Goal: Task Accomplishment & Management: Use online tool/utility

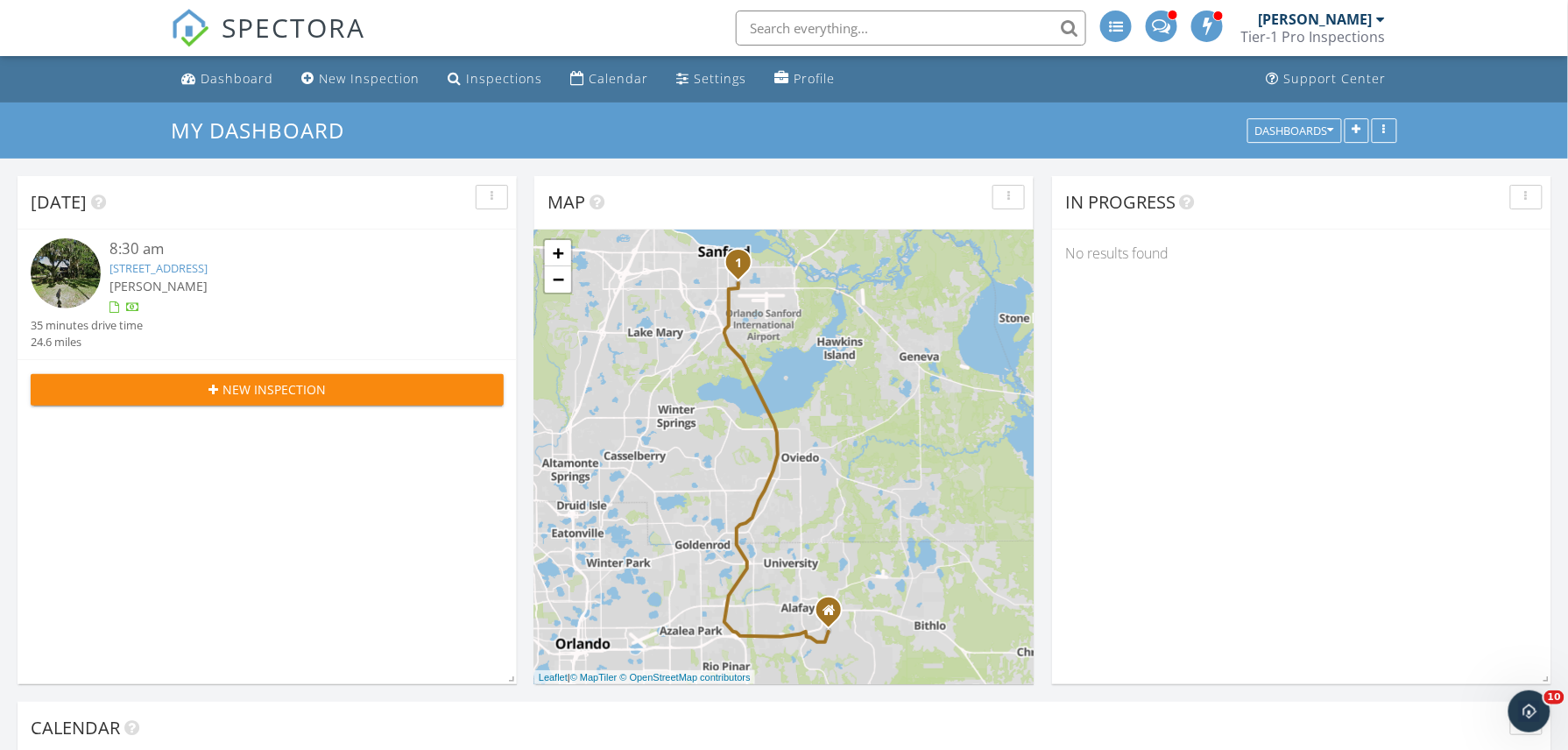
click at [68, 264] on img at bounding box center [66, 273] width 70 height 70
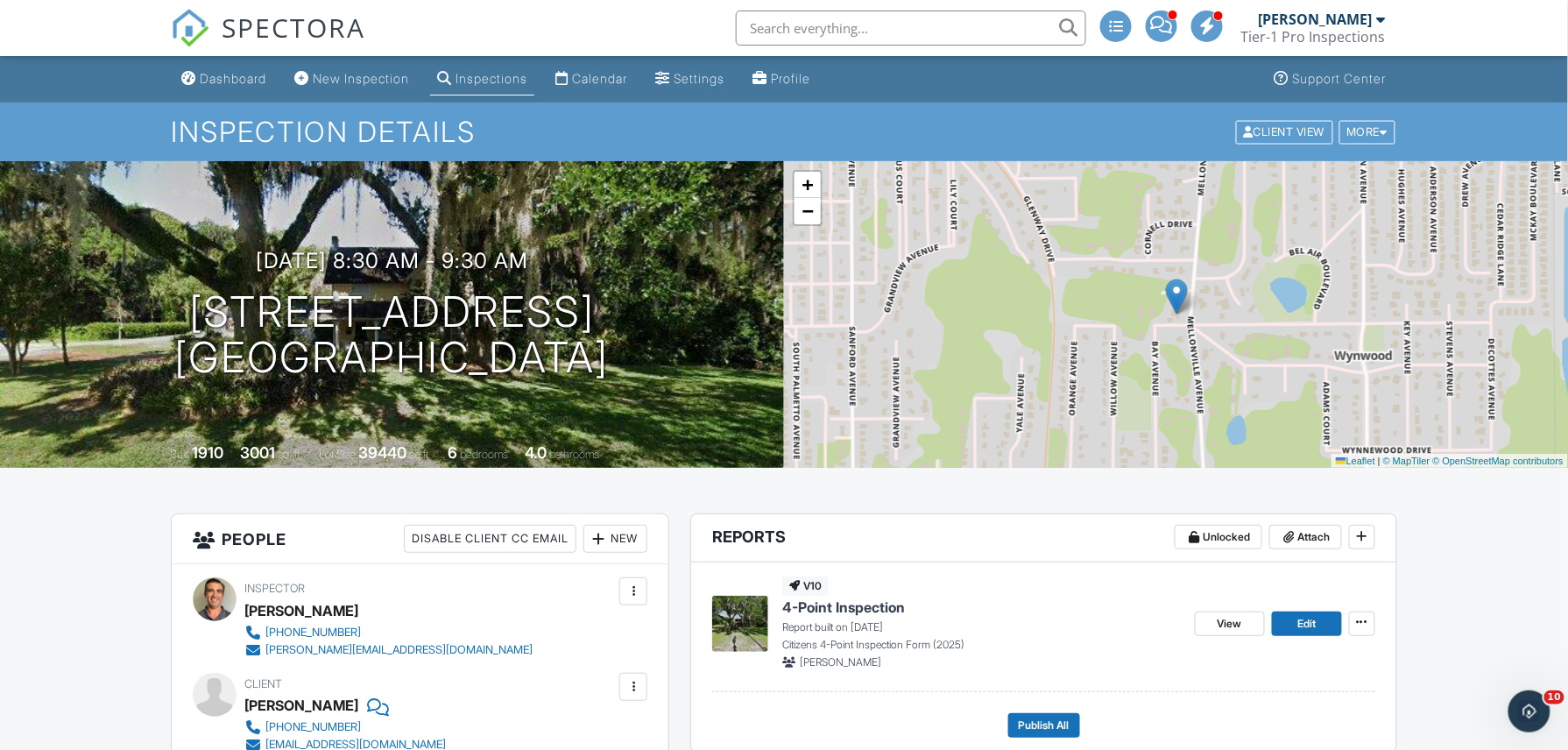
scroll to position [342, 0]
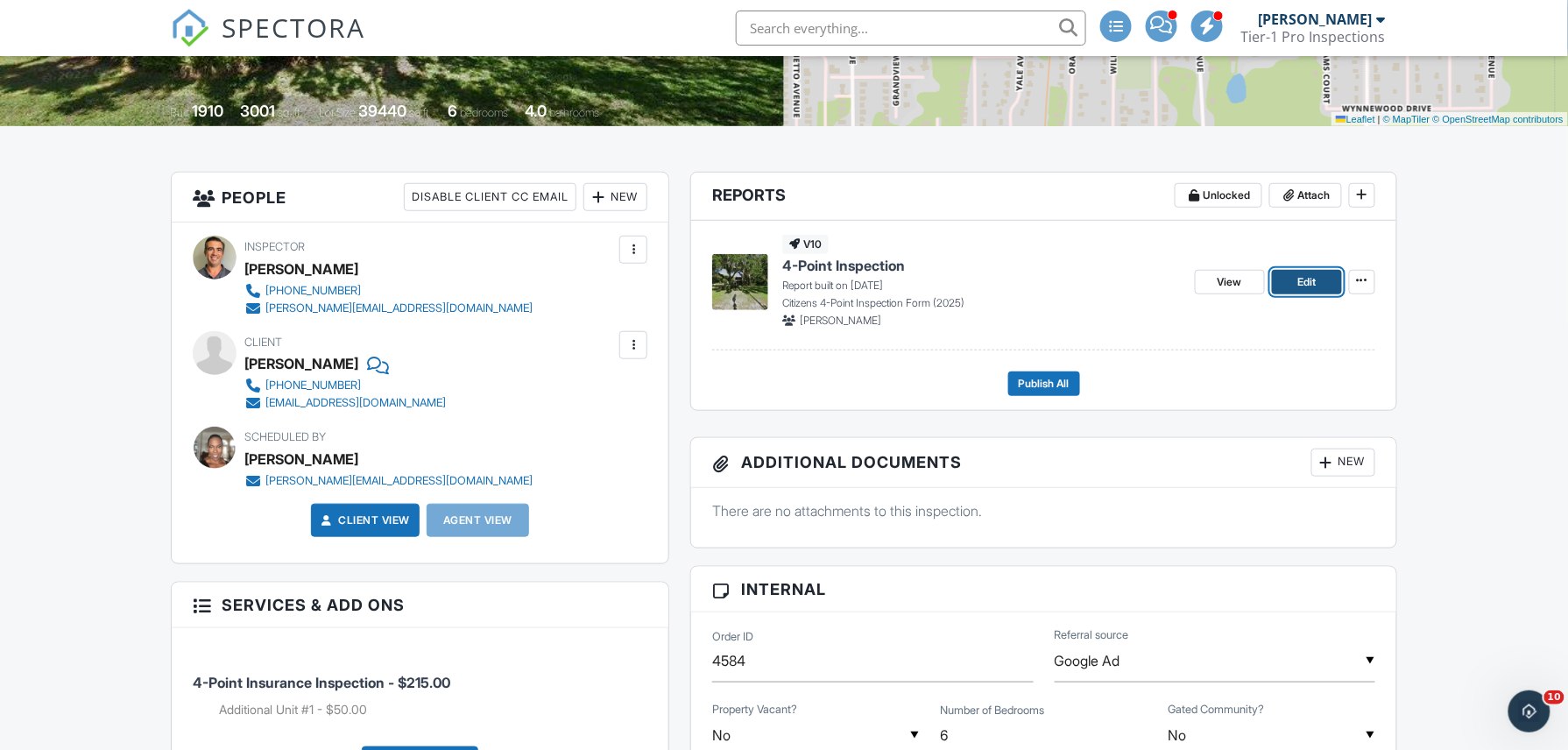
click at [1306, 285] on span "Edit" at bounding box center [1306, 282] width 18 height 17
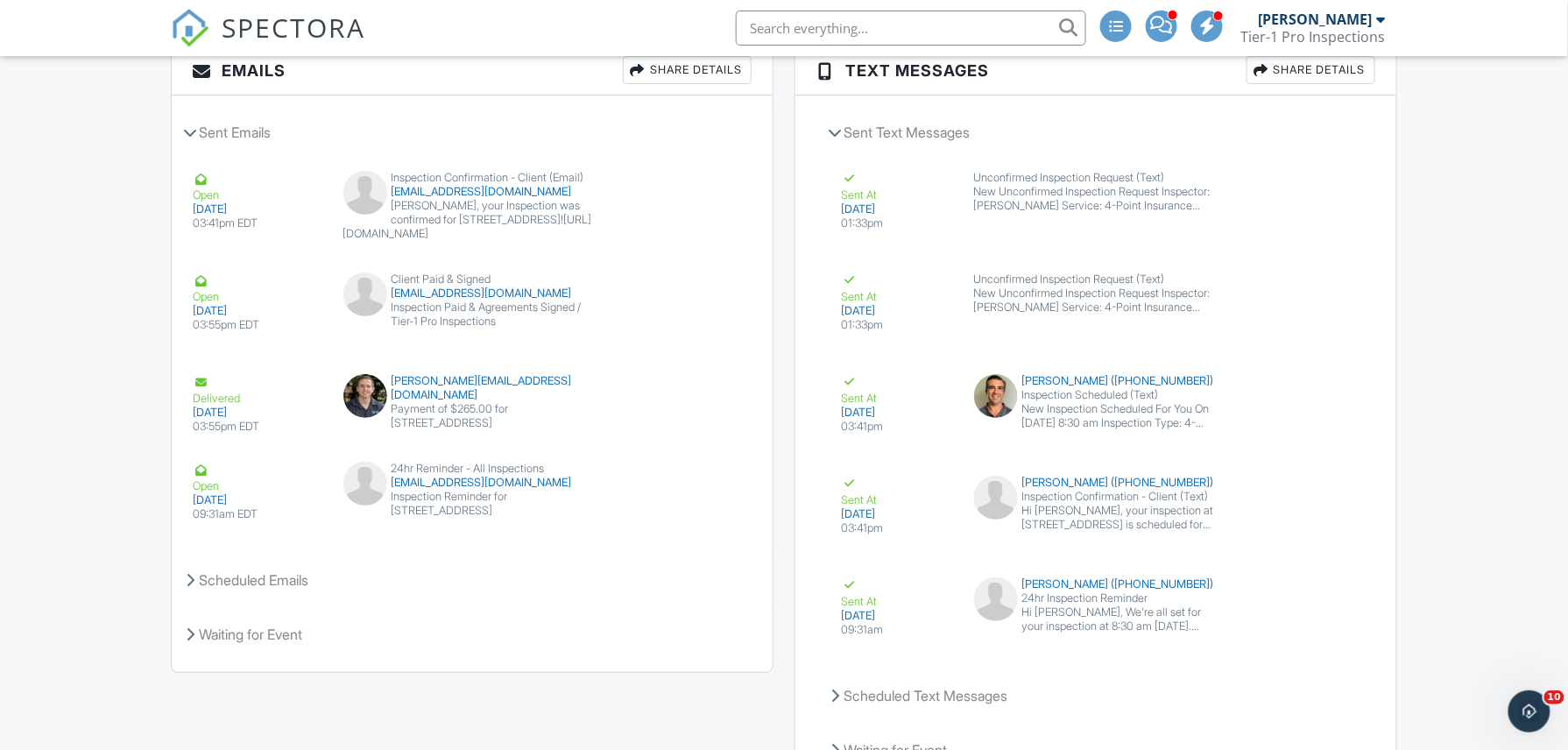
scroll to position [2349, 0]
